Goal: Task Accomplishment & Management: Use online tool/utility

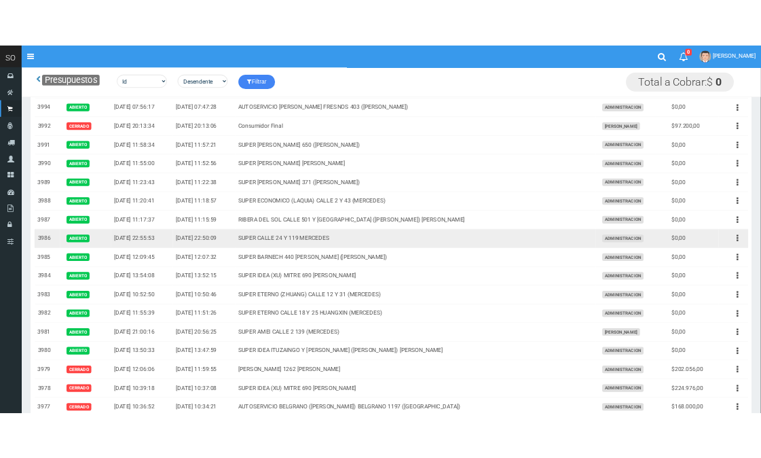
scroll to position [75, 0]
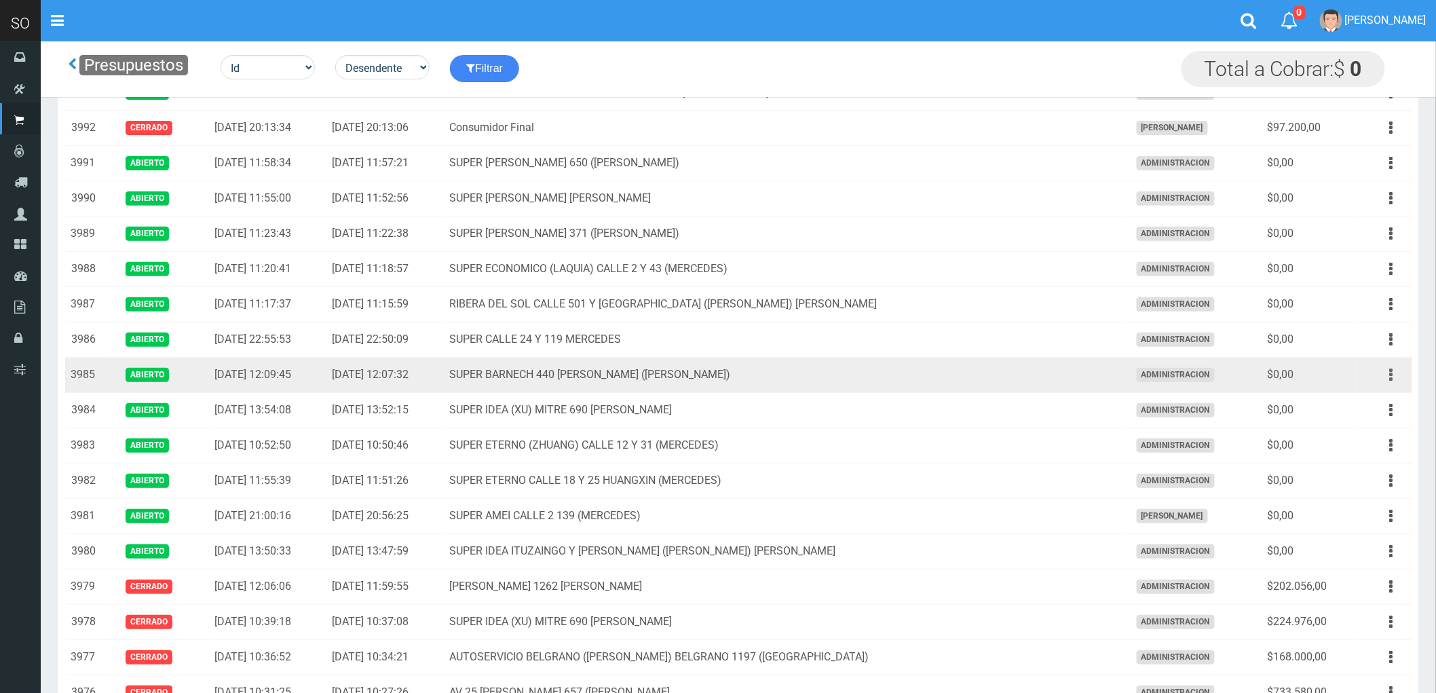
click at [1387, 375] on button "button" at bounding box center [1392, 375] width 31 height 24
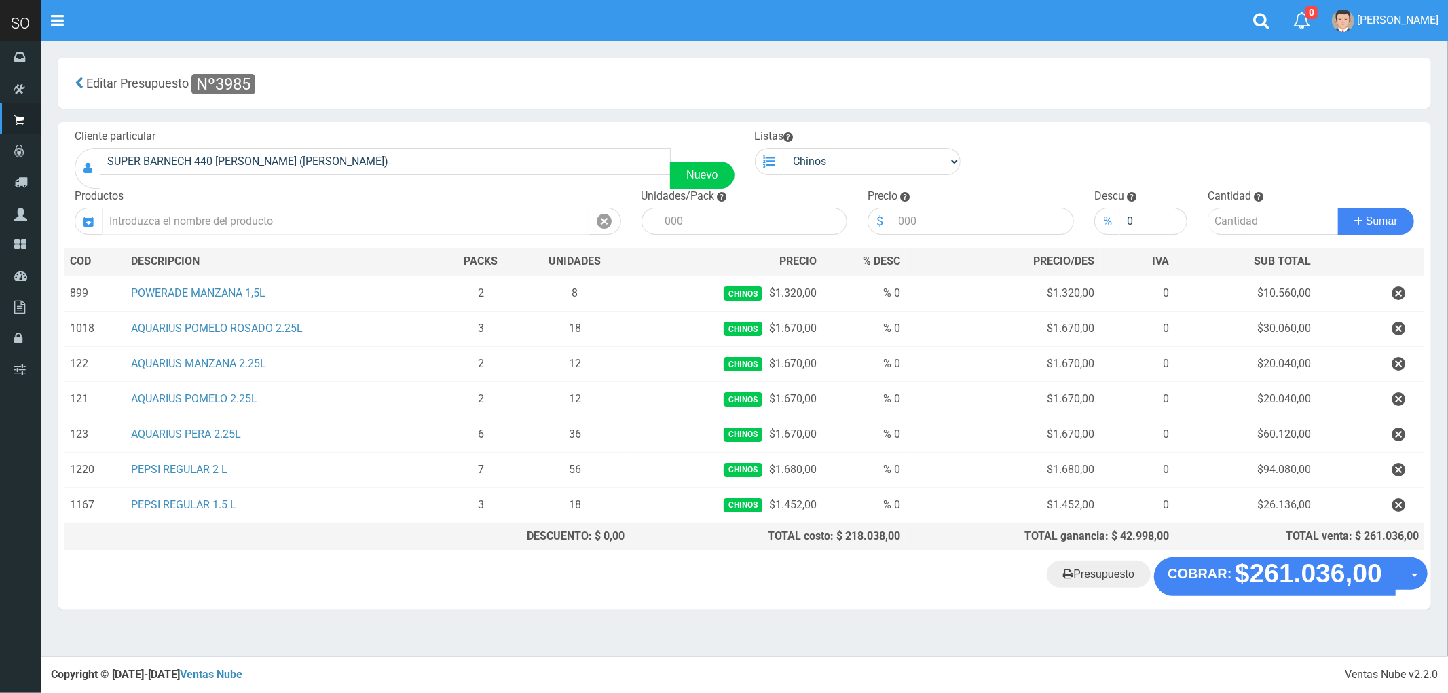
click at [329, 216] on input "text" at bounding box center [345, 221] width 487 height 27
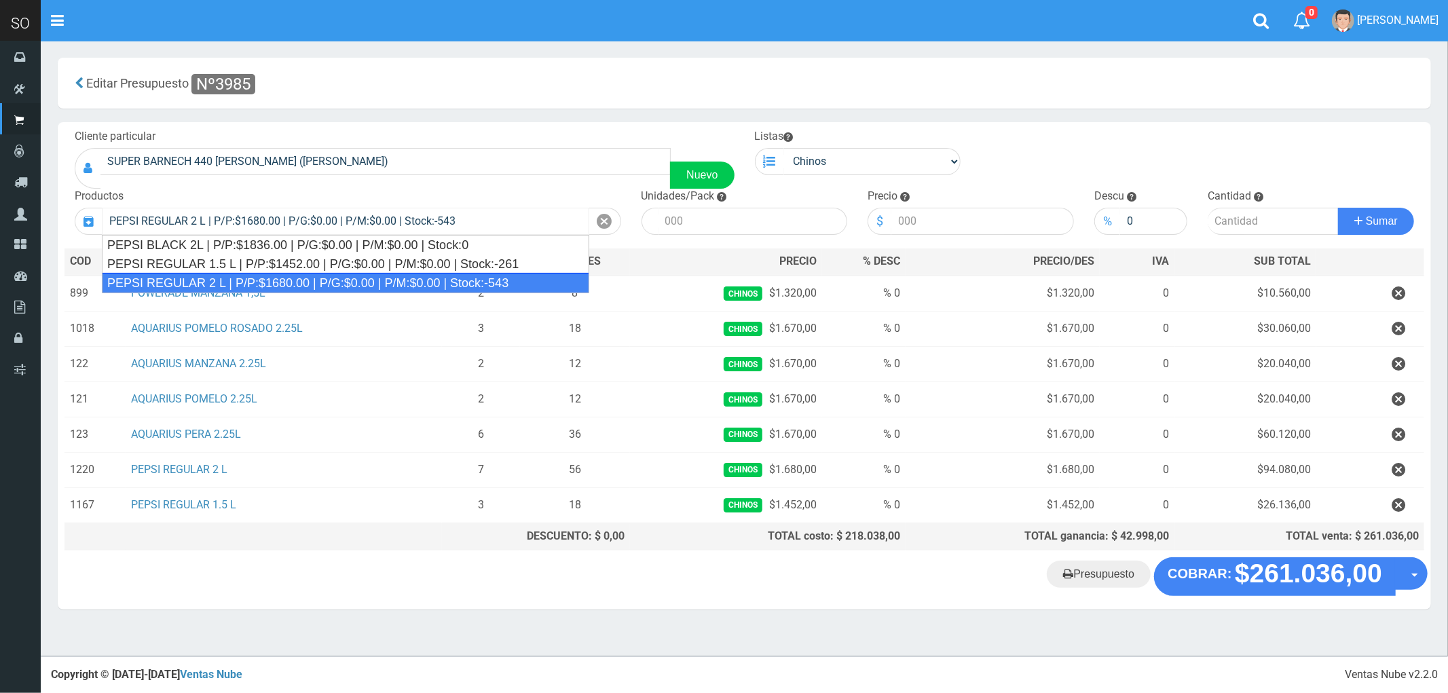
type input "PEPSI REGULAR 2 L | P/P:$1680.00 | P/G:$0.00 | P/M:$0.00 | Stock:-543"
type input "8"
type input "1680.00"
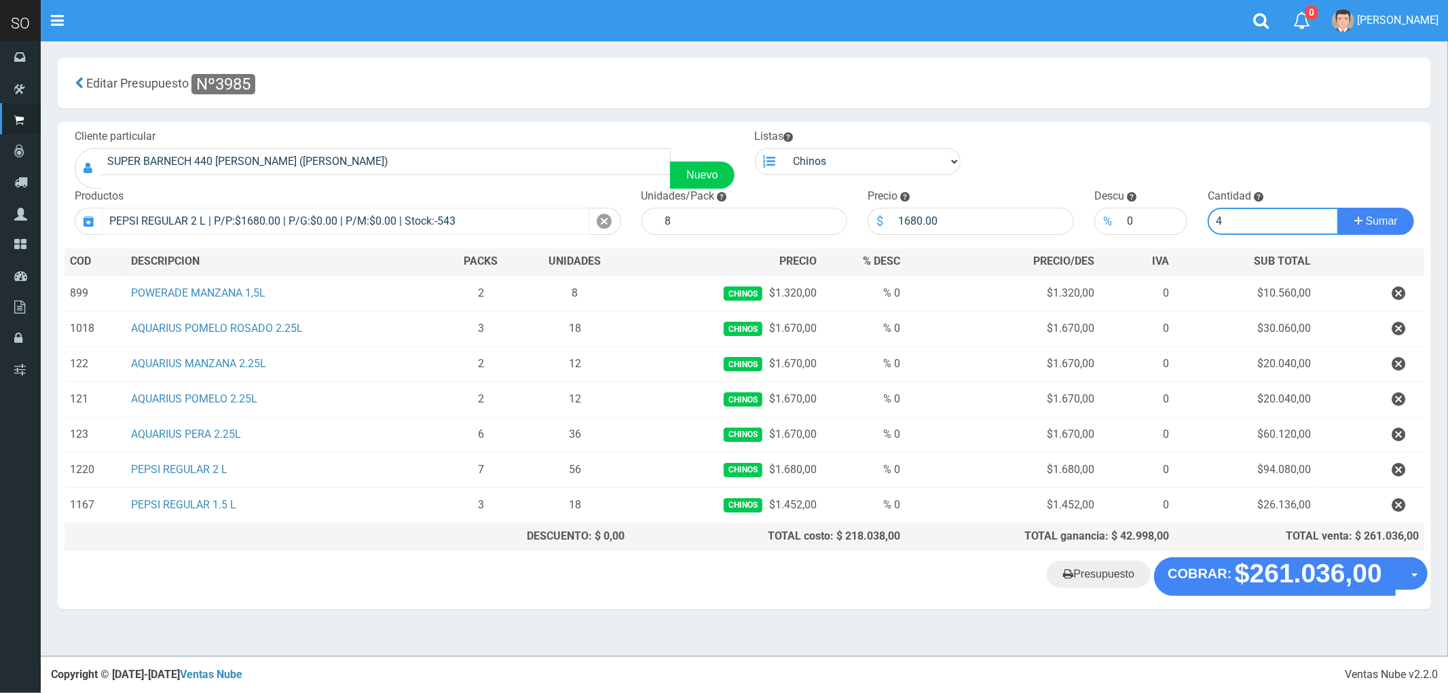
type input "4"
click at [1338, 208] on button "Sumar" at bounding box center [1376, 221] width 76 height 27
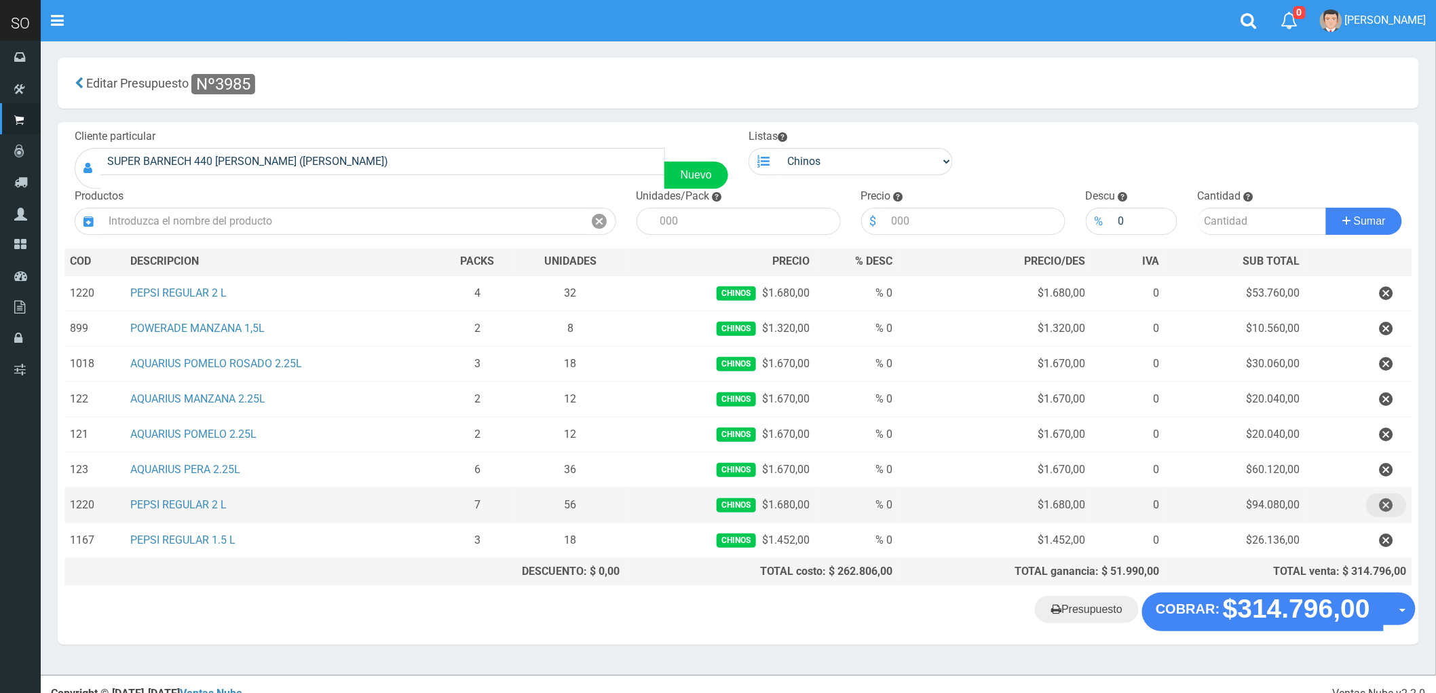
click at [1386, 504] on icon "button" at bounding box center [1387, 506] width 14 height 24
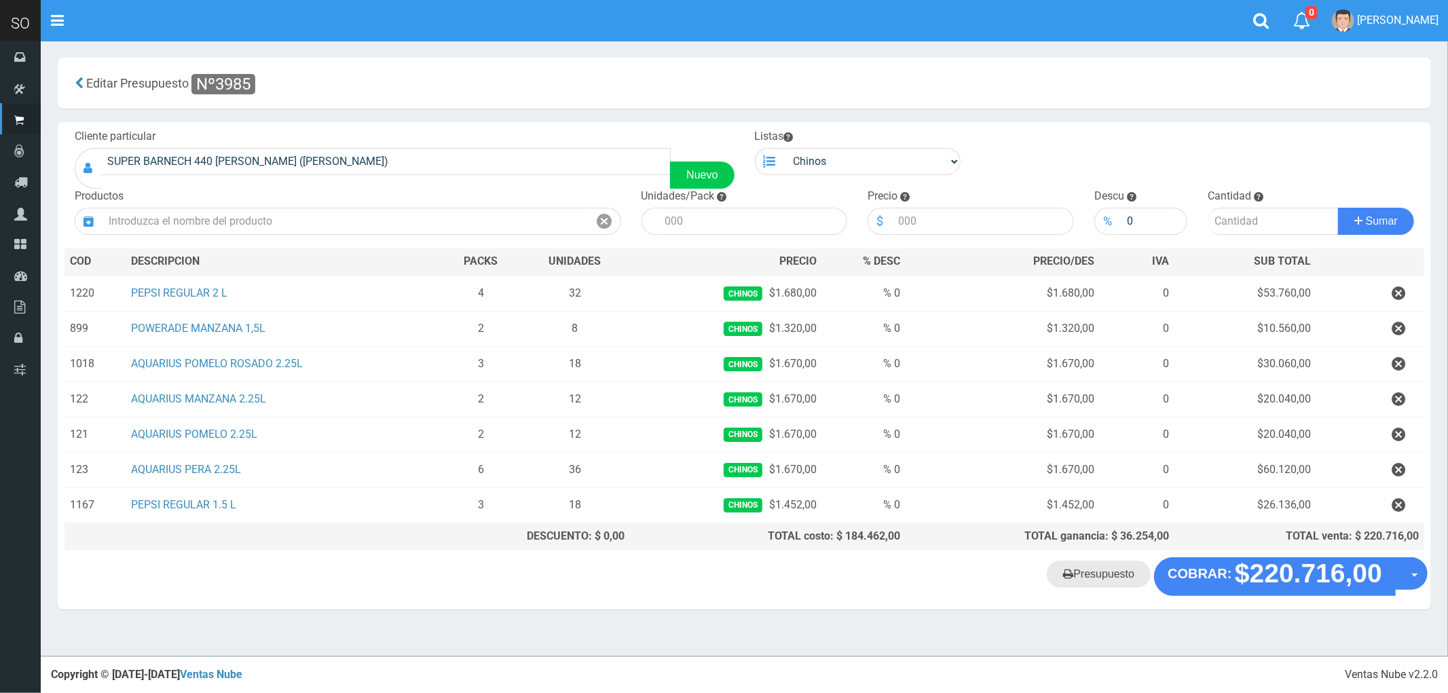
click at [1104, 579] on link "Presupuesto" at bounding box center [1099, 574] width 104 height 27
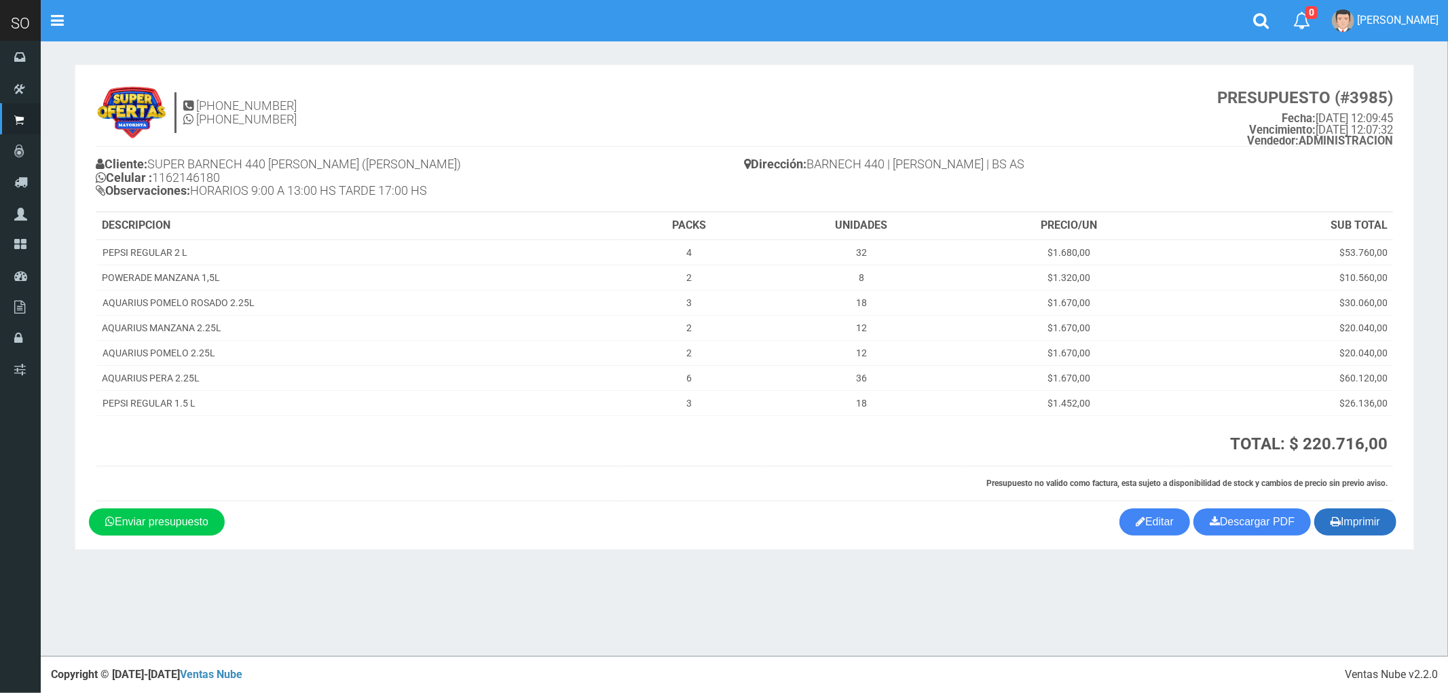
click at [1356, 527] on button "Imprimir" at bounding box center [1355, 521] width 82 height 27
click at [1378, 523] on button "Imprimir" at bounding box center [1355, 521] width 82 height 27
